Goal: Find contact information: Find contact information

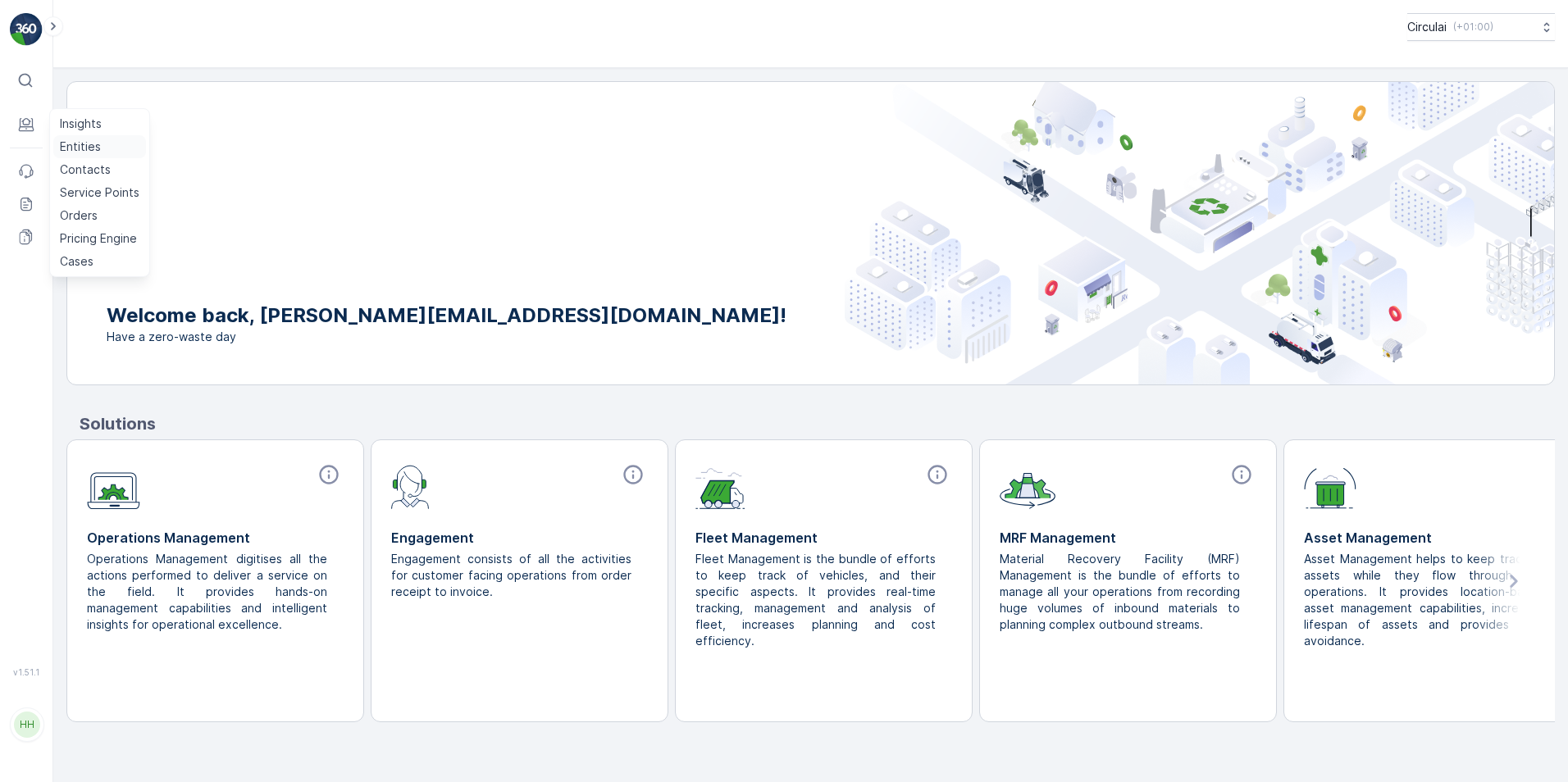
click at [93, 147] on p "Entities" at bounding box center [81, 147] width 41 height 17
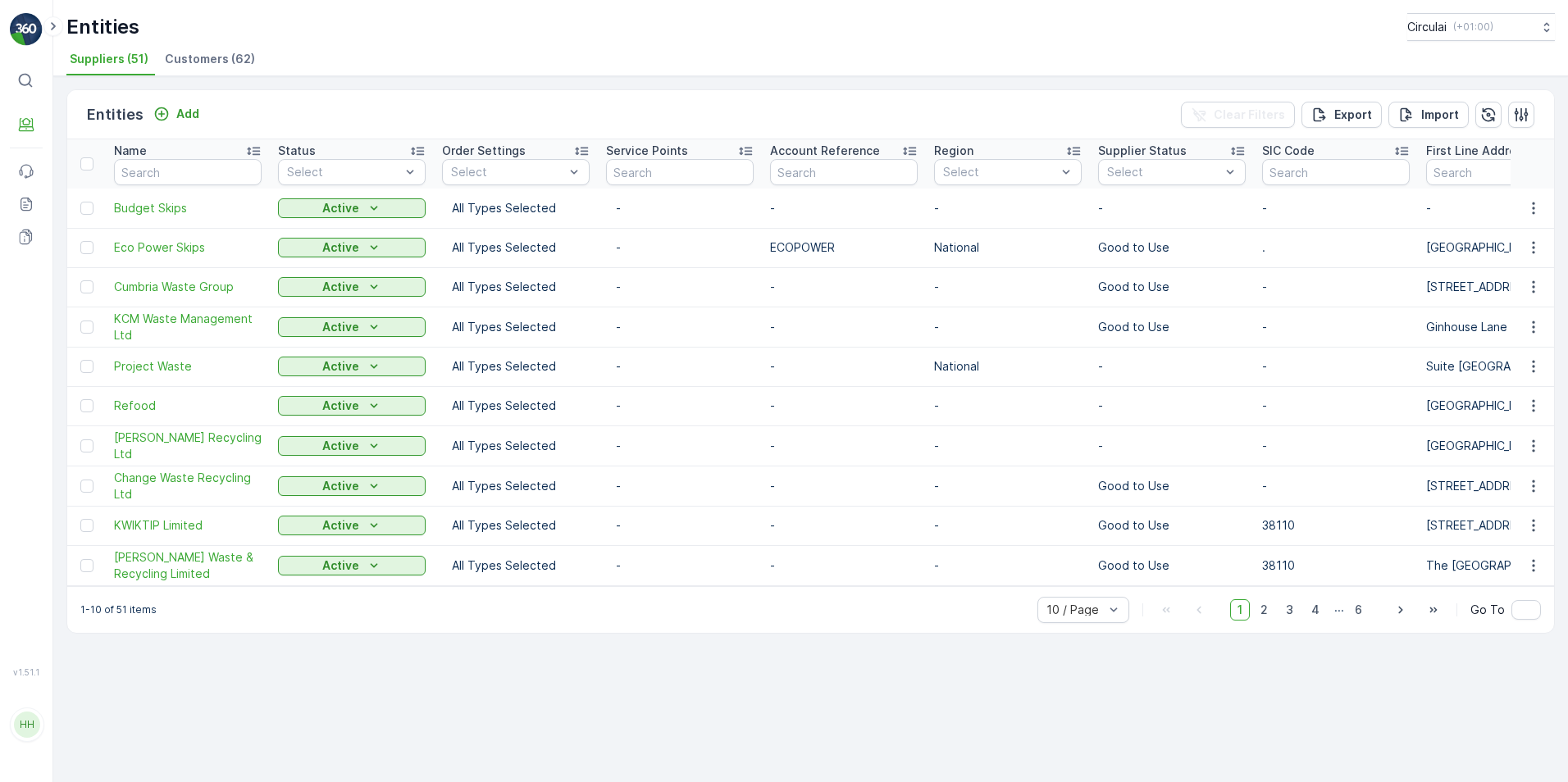
click at [205, 59] on span "Customers (62)" at bounding box center [209, 59] width 90 height 17
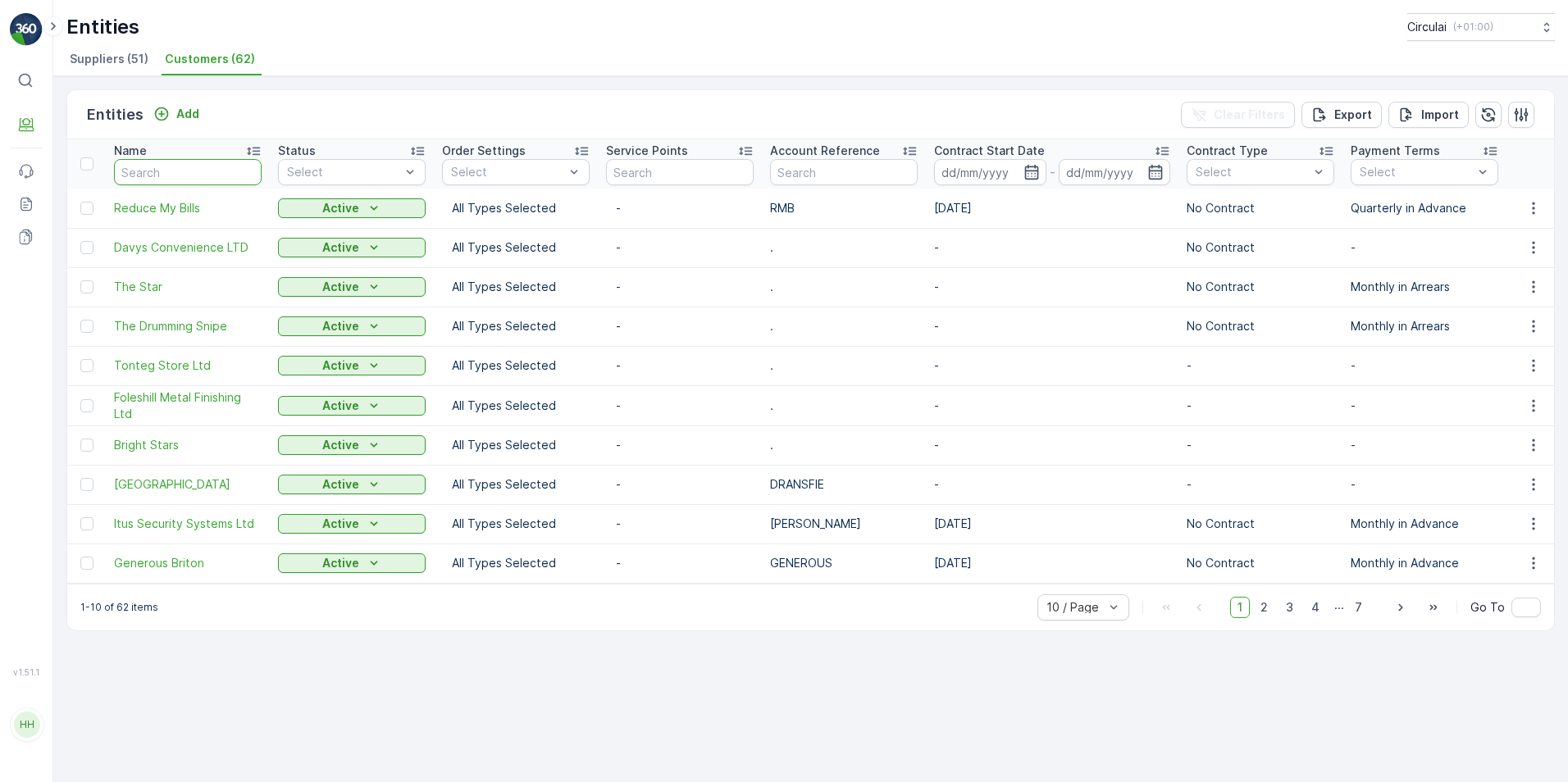
click at [173, 162] on input "text" at bounding box center [187, 172] width 147 height 26
type input "all"
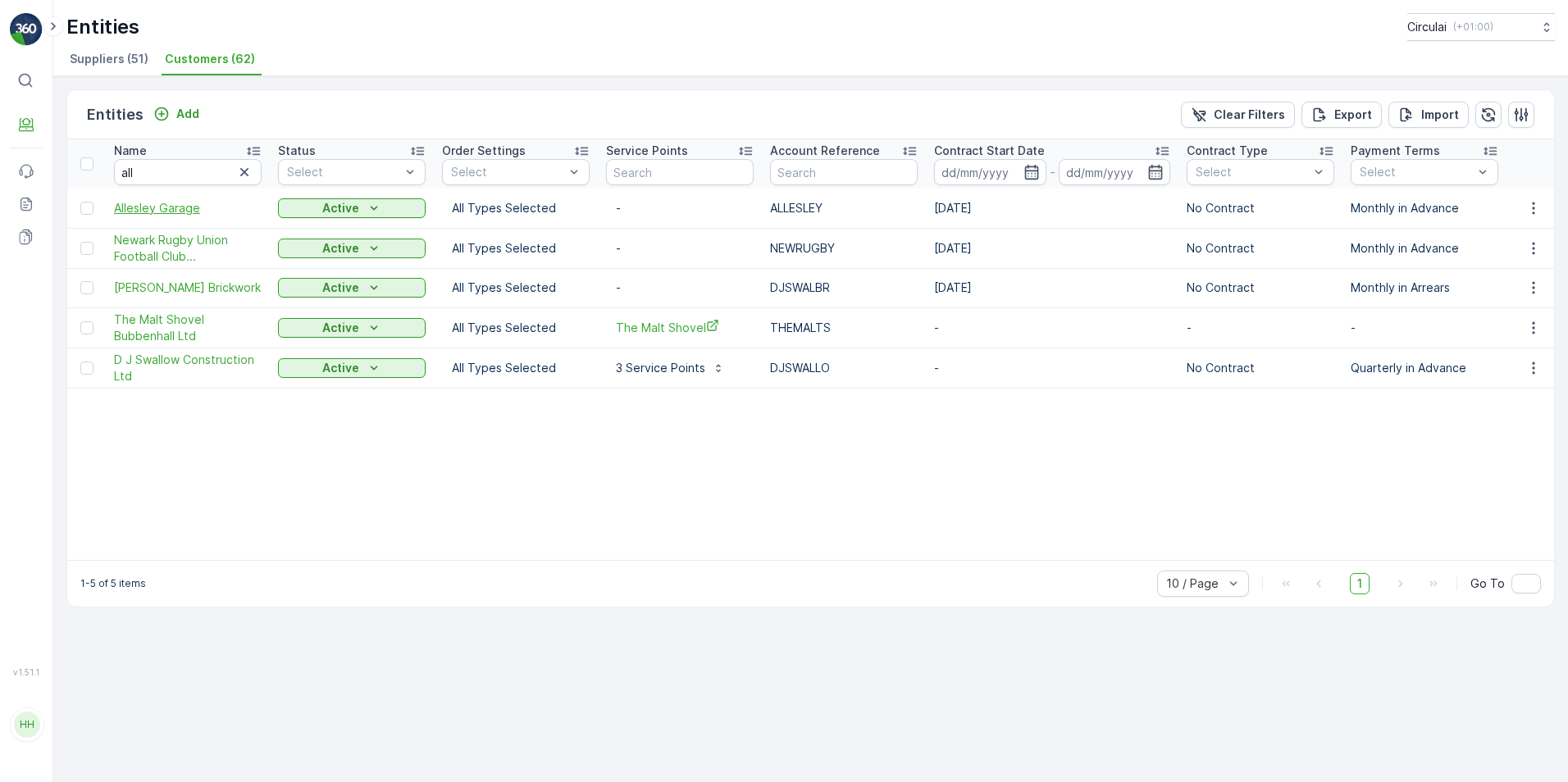
click at [144, 201] on span "Allesley Garage" at bounding box center [187, 208] width 147 height 17
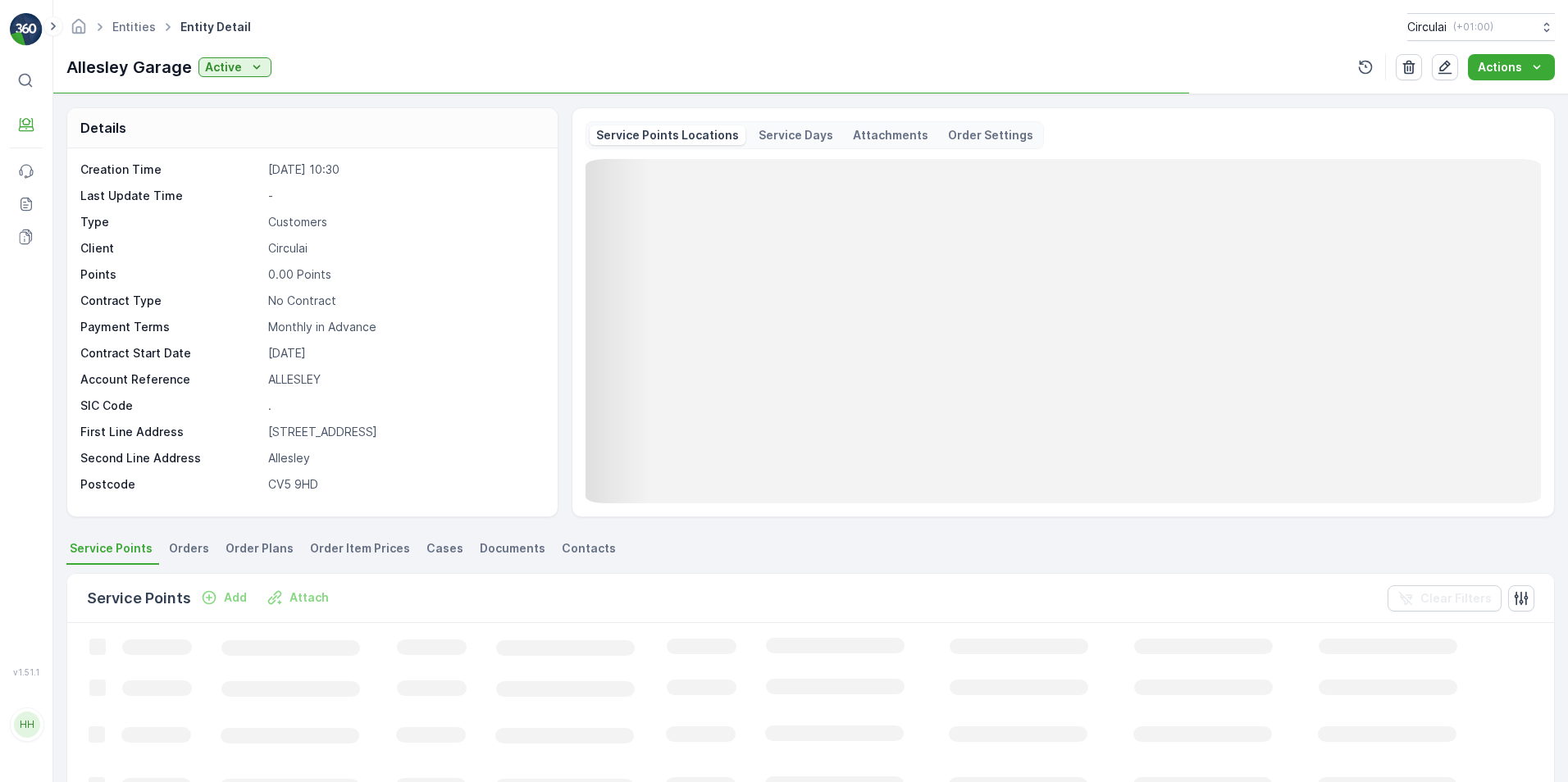
click at [574, 546] on span "Contacts" at bounding box center [589, 549] width 54 height 17
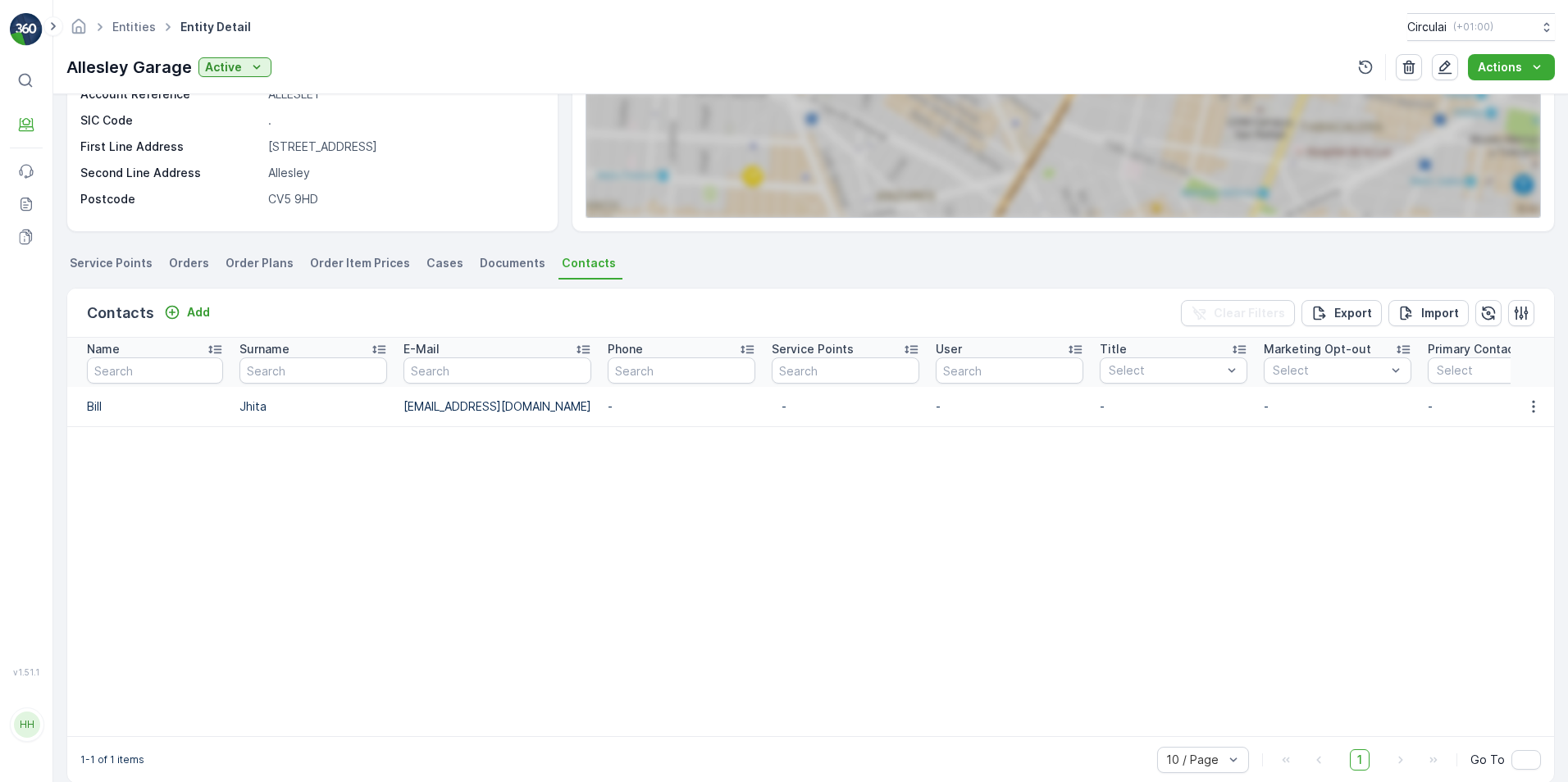
scroll to position [317, 0]
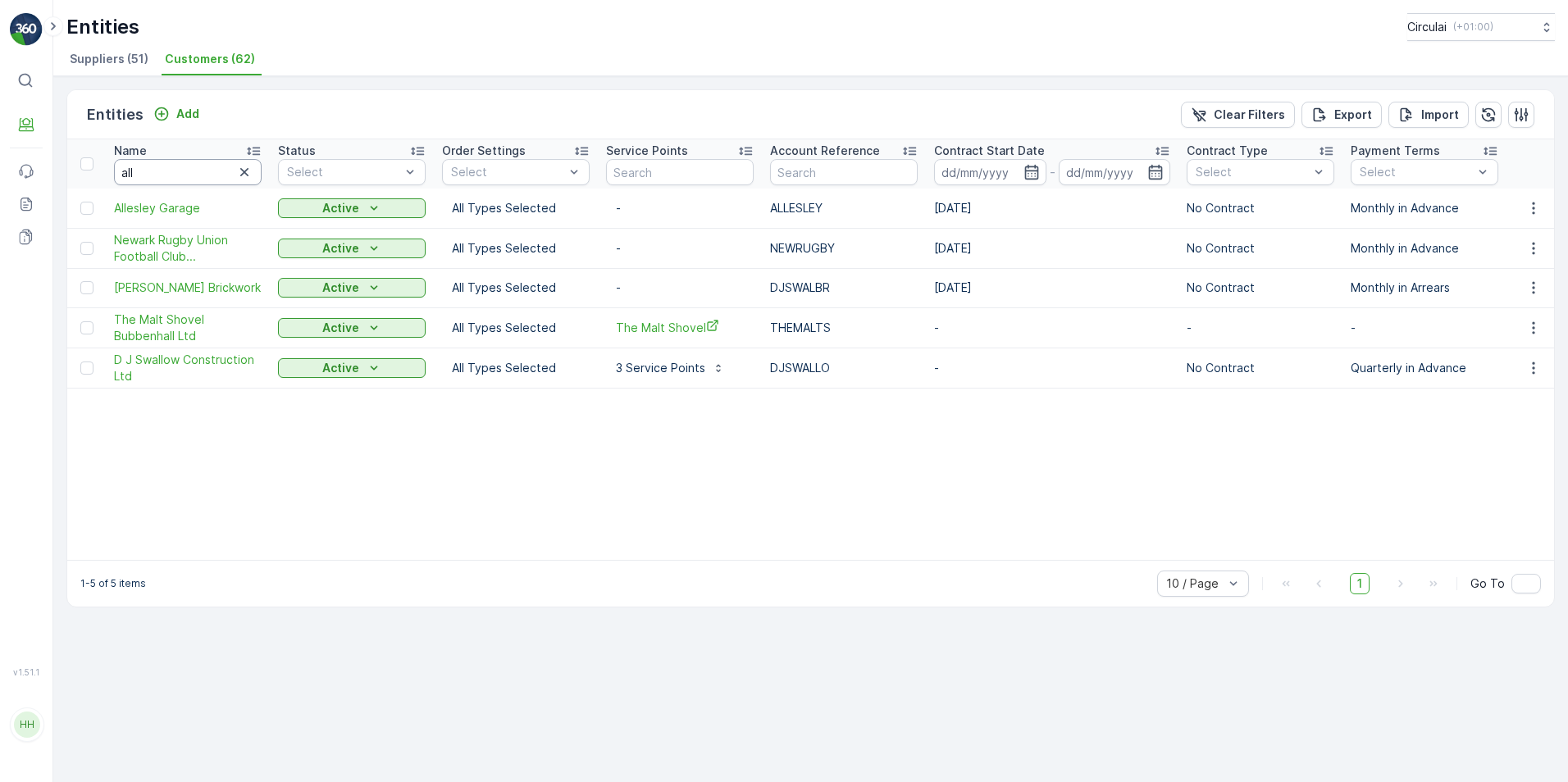
click at [201, 171] on input "all" at bounding box center [187, 172] width 147 height 26
type input "a"
type input "[PERSON_NAME]"
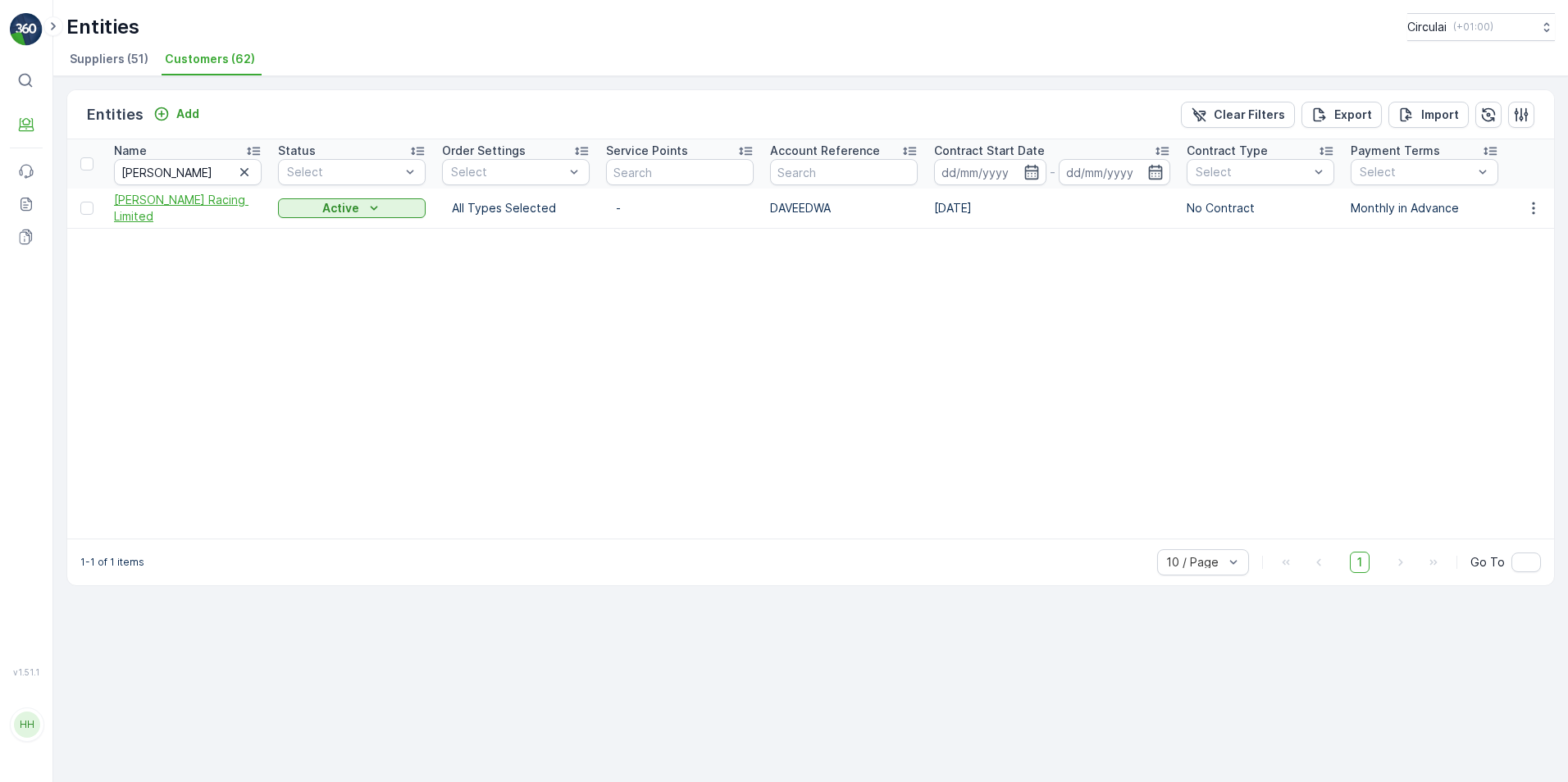
click at [209, 203] on span "[PERSON_NAME] Racing Limited" at bounding box center [187, 207] width 147 height 32
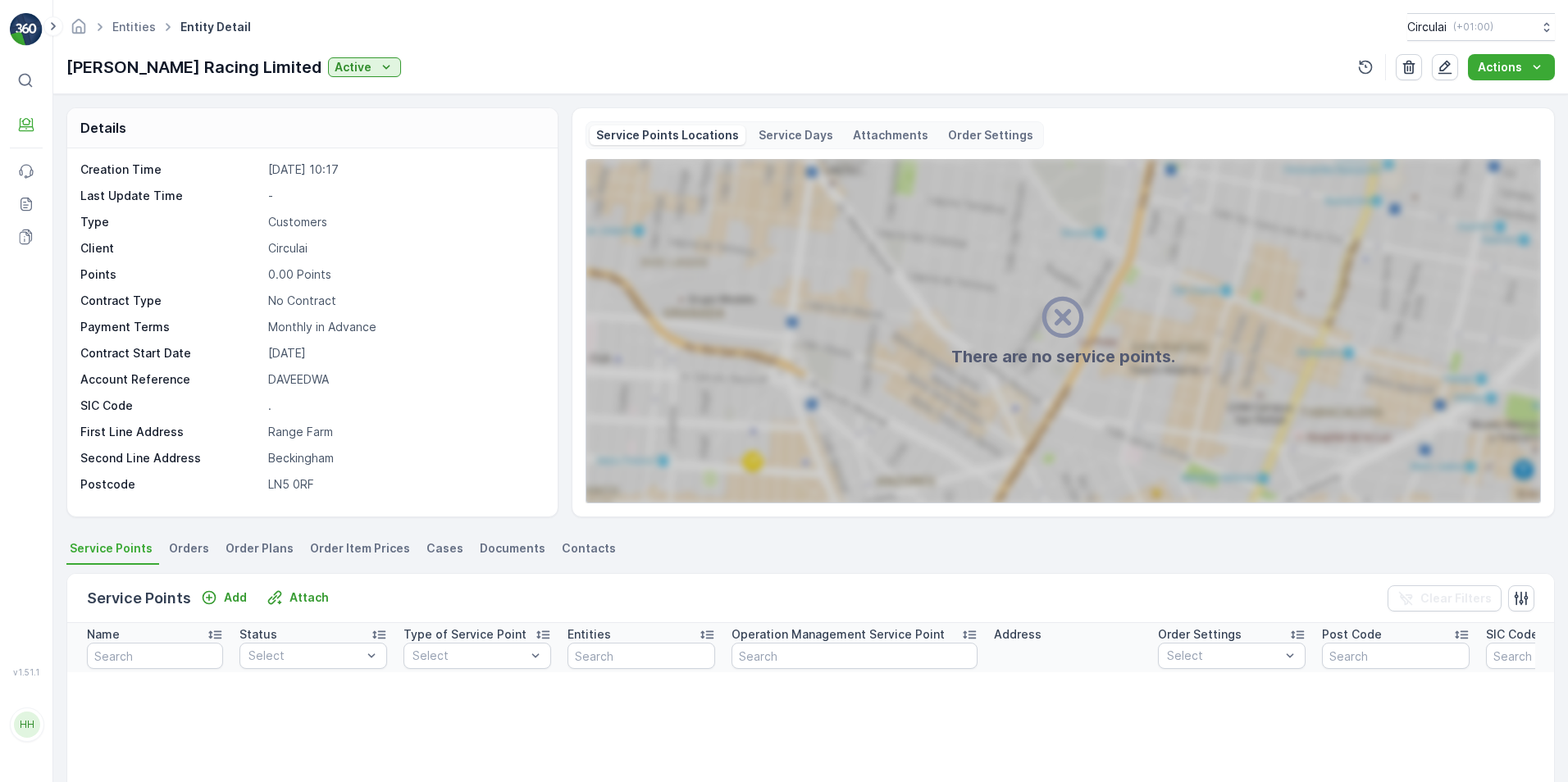
click at [567, 549] on span "Contacts" at bounding box center [589, 549] width 54 height 17
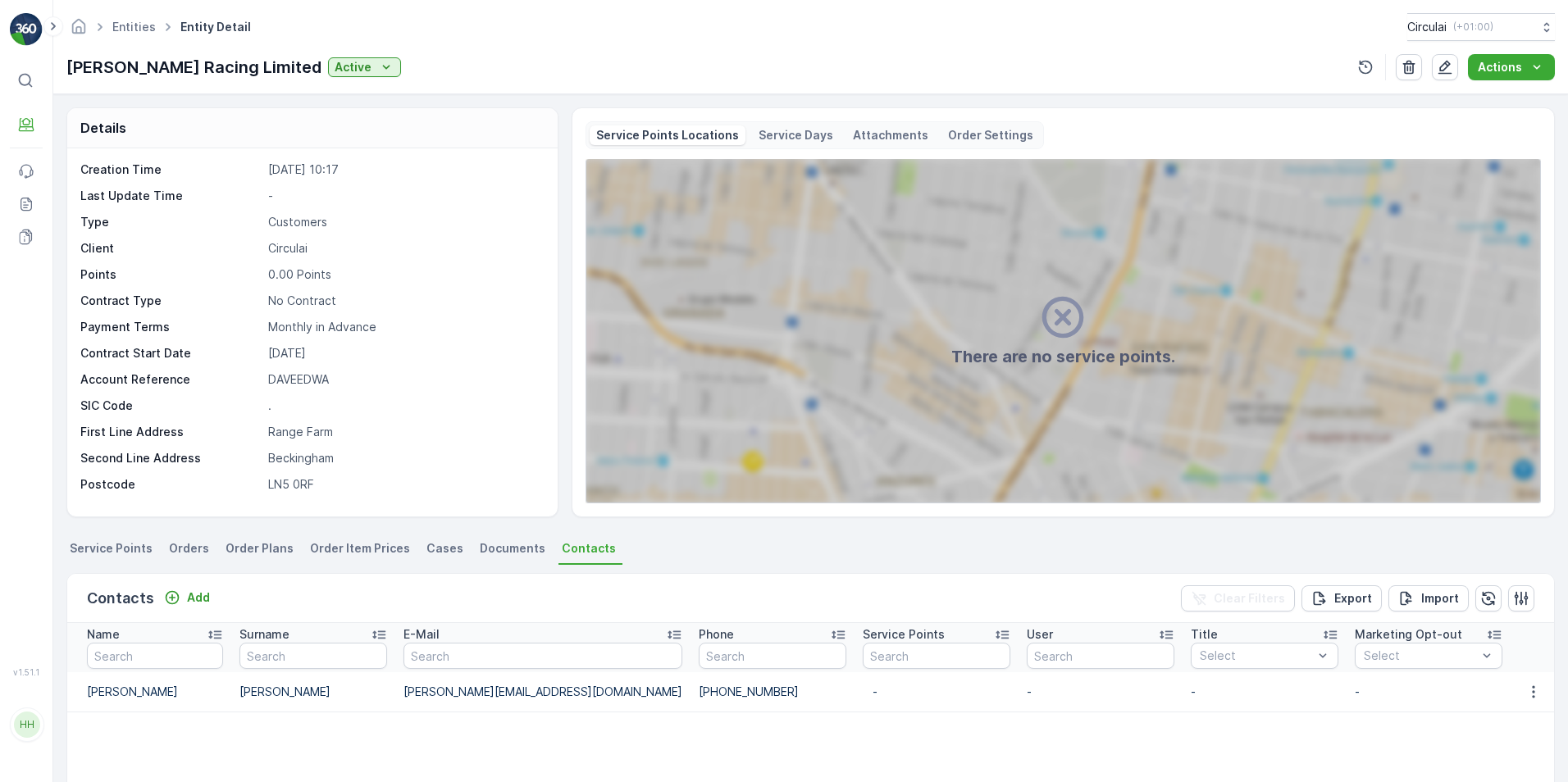
drag, startPoint x: 707, startPoint y: 693, endPoint x: 593, endPoint y: 695, distance: 114.0
click at [691, 695] on td "[PHONE_NUMBER]" at bounding box center [772, 691] width 164 height 40
copy td "[PHONE_NUMBER]"
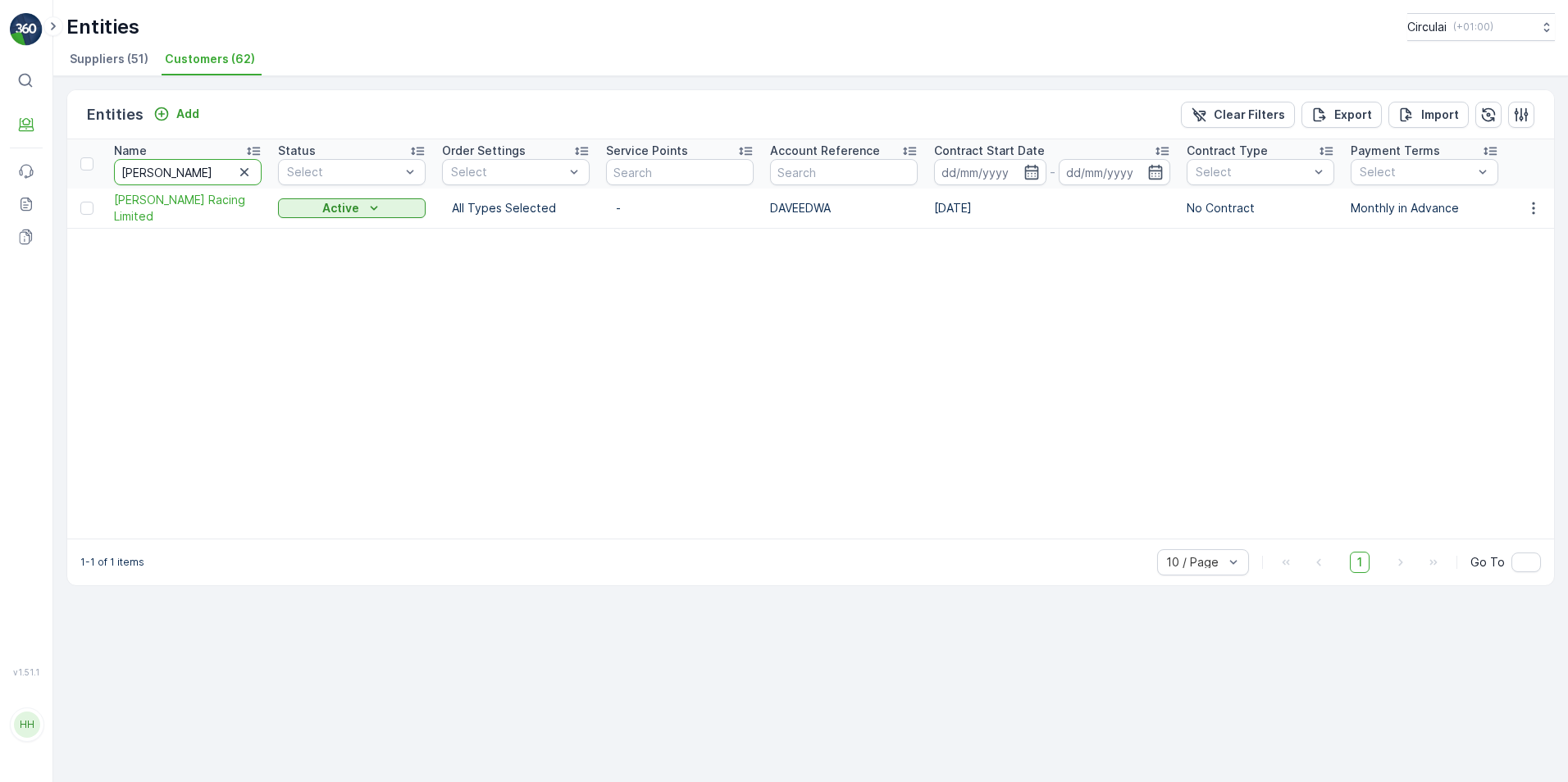
click at [181, 168] on input "[PERSON_NAME]" at bounding box center [187, 172] width 147 height 26
type input "dav"
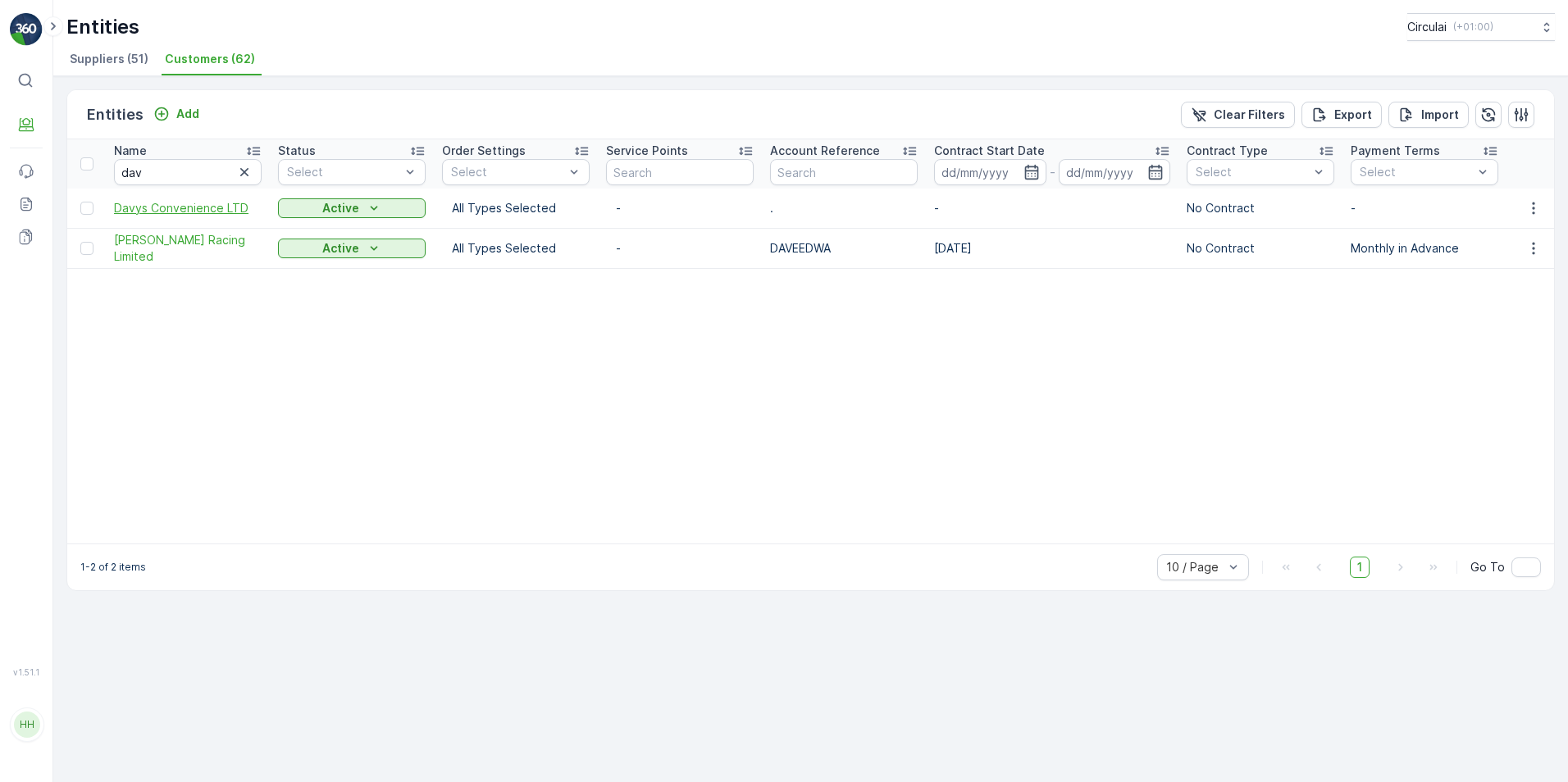
click at [184, 200] on span "Davys Convenience LTD" at bounding box center [187, 208] width 147 height 17
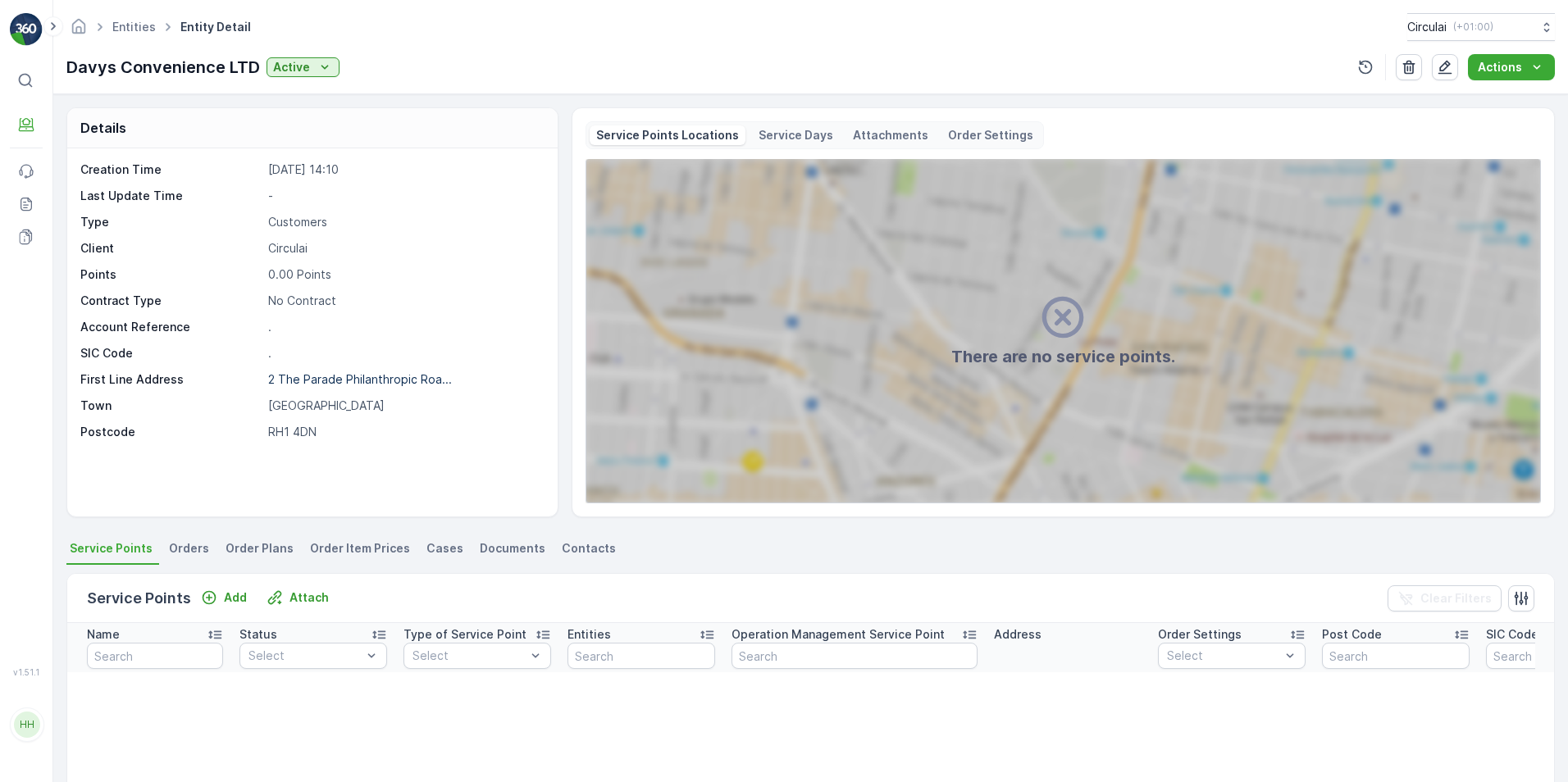
click at [567, 551] on span "Contacts" at bounding box center [589, 549] width 54 height 17
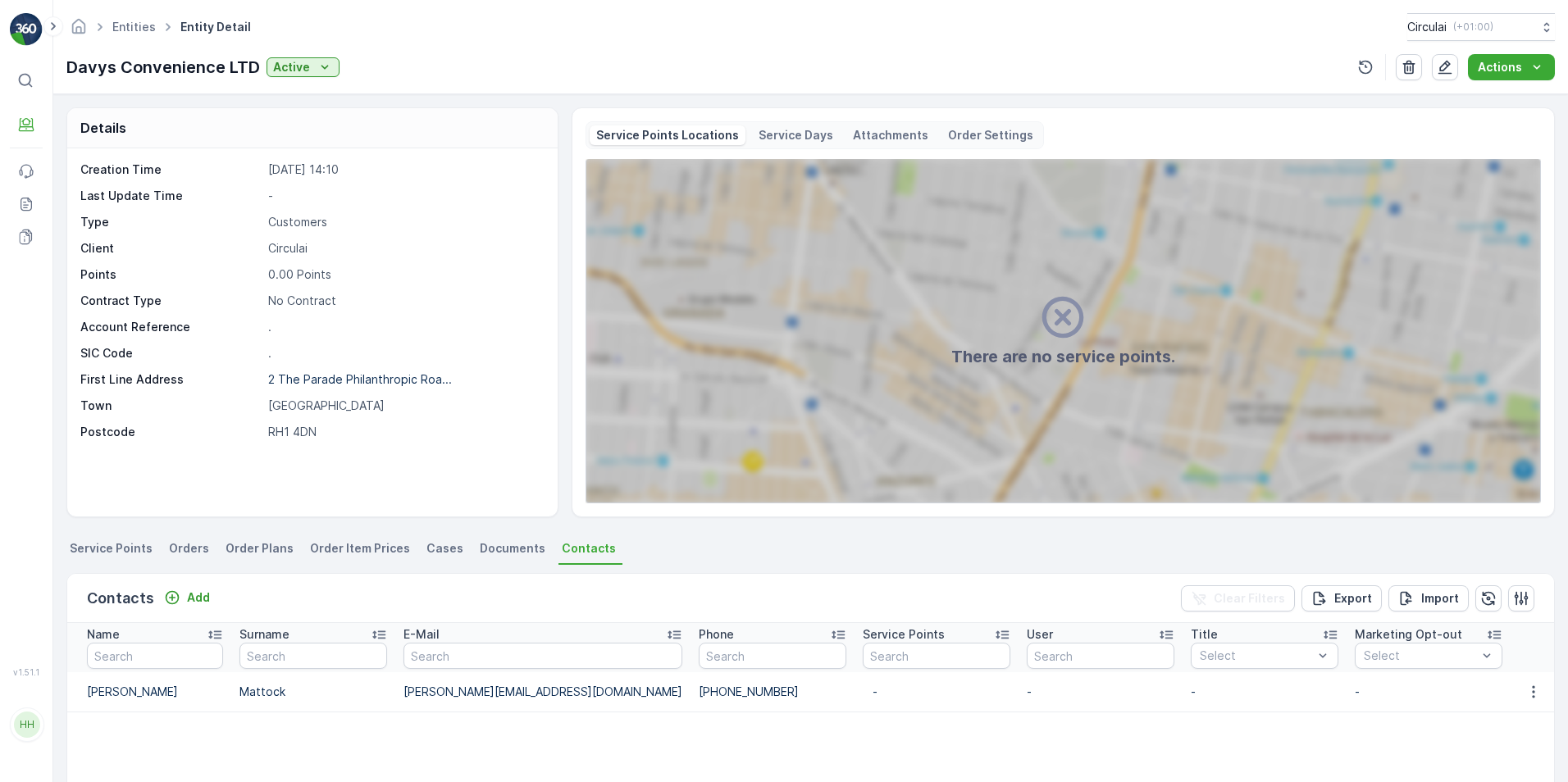
drag, startPoint x: 703, startPoint y: 689, endPoint x: 580, endPoint y: 691, distance: 123.0
click at [691, 691] on td "[PHONE_NUMBER]" at bounding box center [772, 691] width 164 height 40
drag, startPoint x: 686, startPoint y: 687, endPoint x: 579, endPoint y: 697, distance: 107.5
click at [691, 697] on td "[PHONE_NUMBER]" at bounding box center [772, 691] width 164 height 40
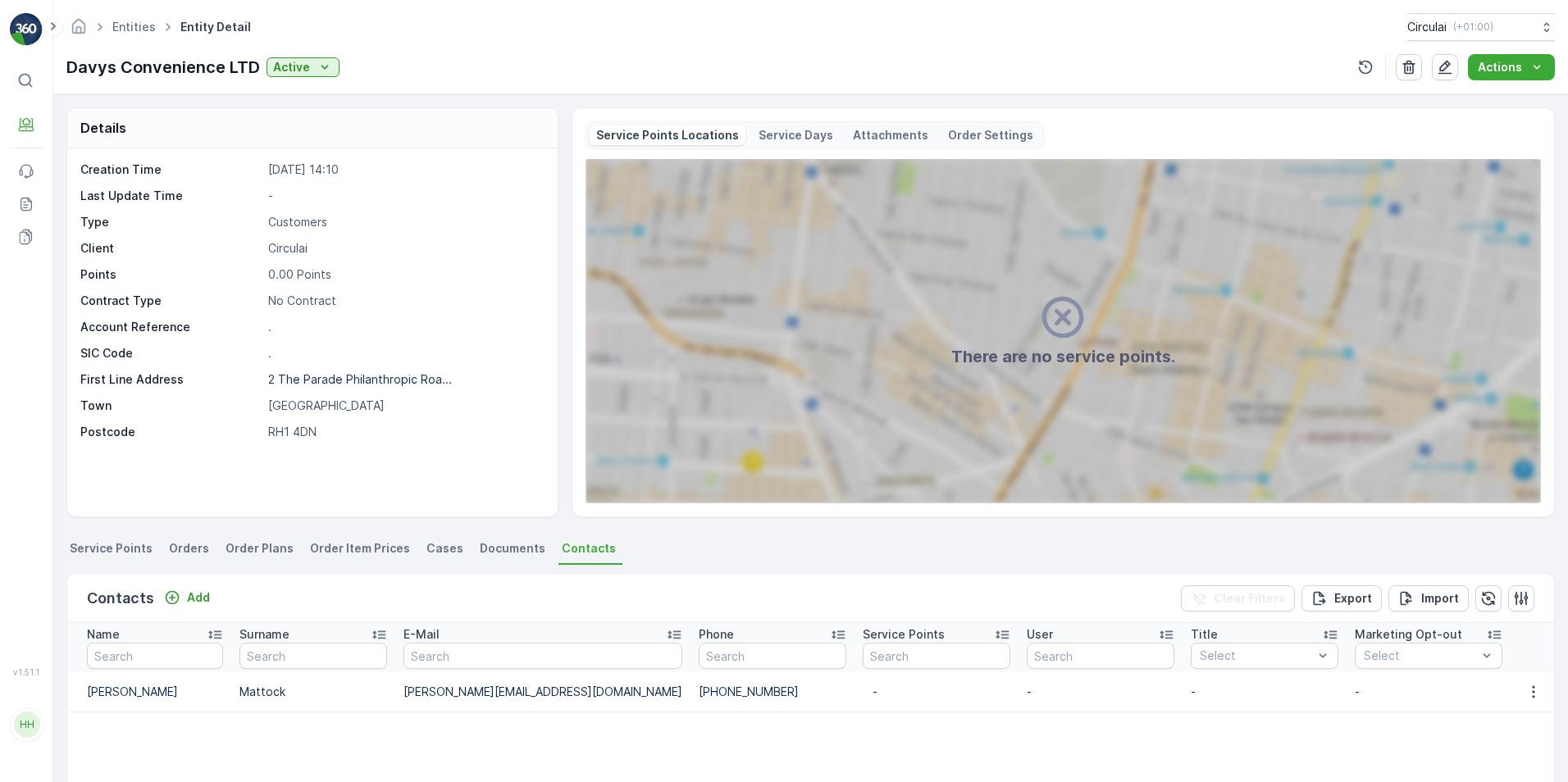
copy td "[PHONE_NUMBER]"
click at [1347, 703] on td "-" at bounding box center [1428, 691] width 164 height 40
click at [1192, 674] on td "-" at bounding box center [1263, 691] width 164 height 40
drag, startPoint x: 566, startPoint y: 690, endPoint x: 399, endPoint y: 699, distance: 167.2
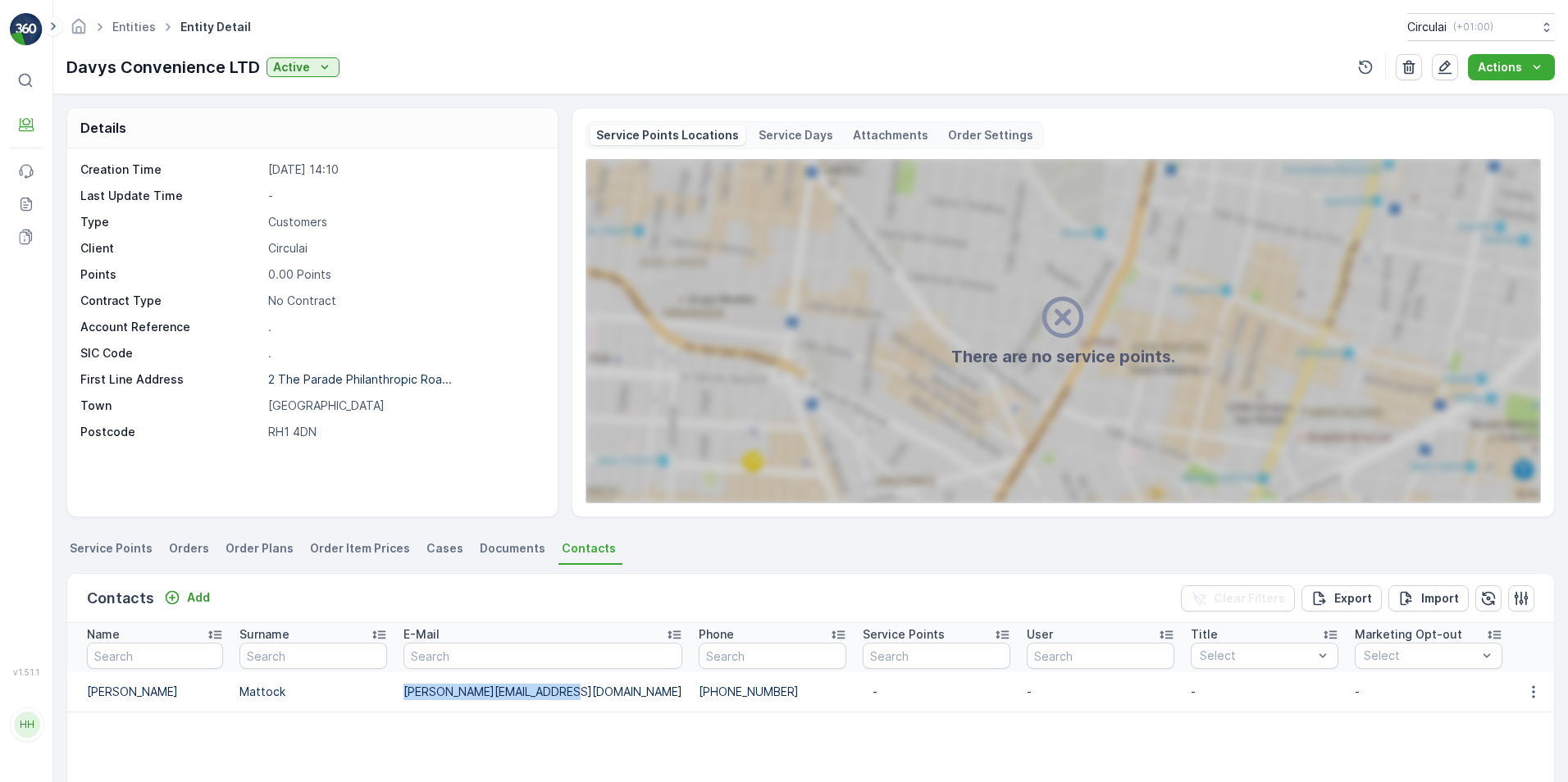
click at [399, 699] on td "[PERSON_NAME][EMAIL_ADDRESS][DOMAIN_NAME]" at bounding box center [542, 691] width 295 height 40
copy p "[PERSON_NAME][EMAIL_ADDRESS][DOMAIN_NAME]"
click at [1182, 673] on td "-" at bounding box center [1263, 691] width 164 height 40
